Goal: Task Accomplishment & Management: Manage account settings

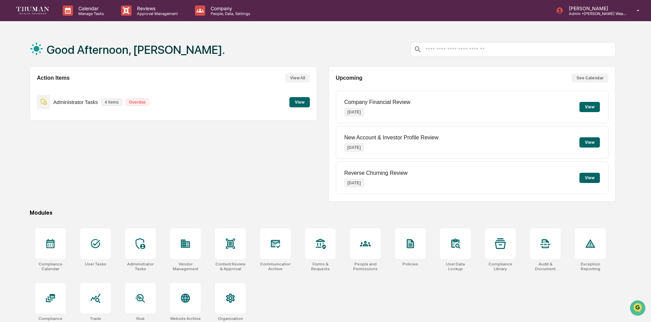
click at [299, 101] on button "View" at bounding box center [299, 102] width 20 height 10
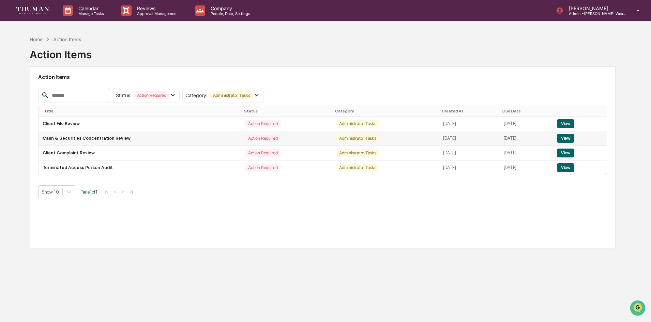
click at [567, 135] on button "View" at bounding box center [565, 138] width 17 height 9
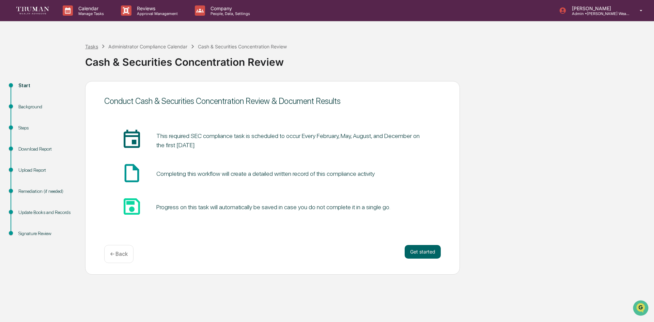
click at [93, 46] on div "Tasks" at bounding box center [91, 47] width 13 height 6
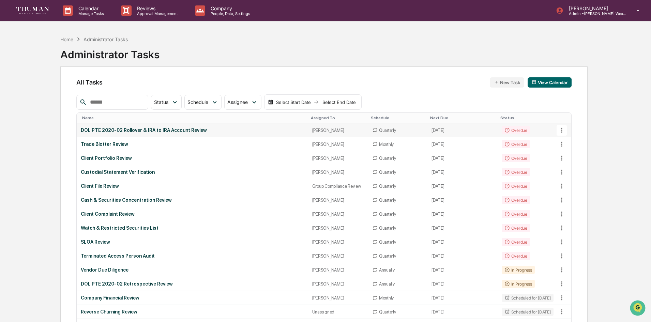
click at [140, 130] on div "DOL PTE 2020-02 Rollover & IRA to IRA Account Review" at bounding box center [192, 129] width 223 height 5
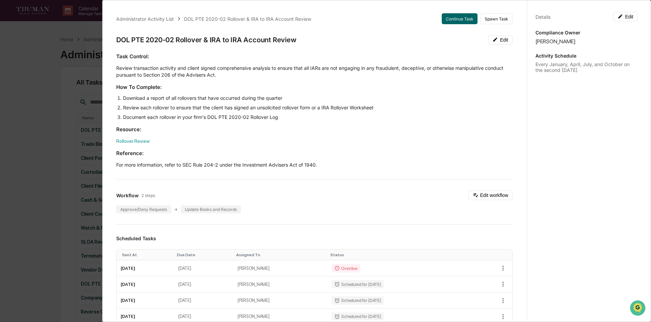
click at [342, 37] on div "DOL PTE 2020-02 Rollover & IRA to IRA Account Review Edit" at bounding box center [314, 40] width 396 height 10
click at [142, 42] on div "DOL PTE 2020-02 Rollover & IRA to IRA Account Review" at bounding box center [206, 40] width 180 height 8
drag, startPoint x: 125, startPoint y: 41, endPoint x: 245, endPoint y: 47, distance: 120.1
click at [245, 47] on div "Administrator Activity List DOL PTE 2020-02 Rollover & IRA to IRA Account Revie…" at bounding box center [314, 301] width 413 height 592
click at [31, 157] on div "Administrator Activity List DOL PTE 2020-02 Rollover & IRA to IRA Account Revie…" at bounding box center [325, 161] width 651 height 322
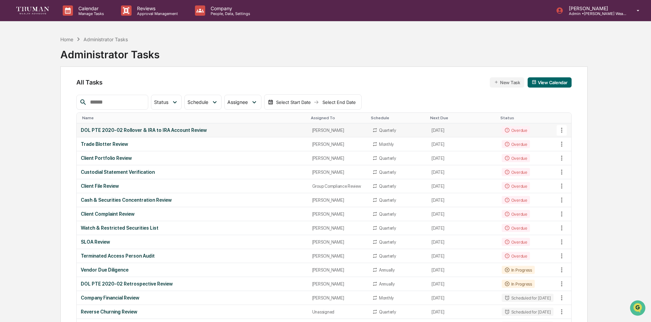
click at [185, 131] on div "DOL PTE 2020-02 Rollover & IRA to IRA Account Review" at bounding box center [192, 129] width 223 height 5
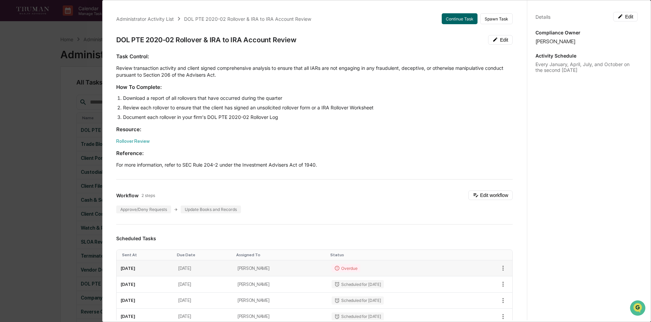
drag, startPoint x: 203, startPoint y: 268, endPoint x: 231, endPoint y: 269, distance: 28.0
click at [231, 269] on td "July 12, 2025" at bounding box center [203, 268] width 59 height 16
click at [568, 269] on div "Details Edit Compliance Owner Ellen Osthus Activity Schedule Every January, Apr…" at bounding box center [586, 167] width 119 height 338
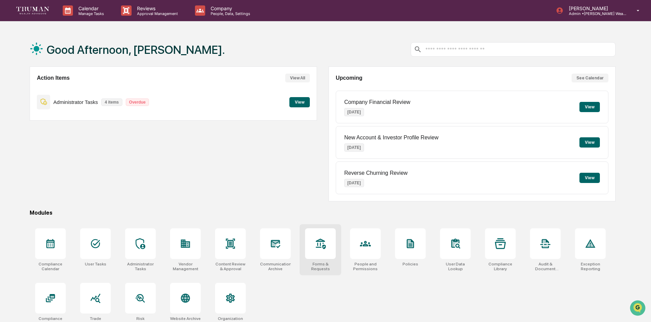
click at [318, 245] on icon at bounding box center [320, 243] width 11 height 11
